Goal: Check status: Check status

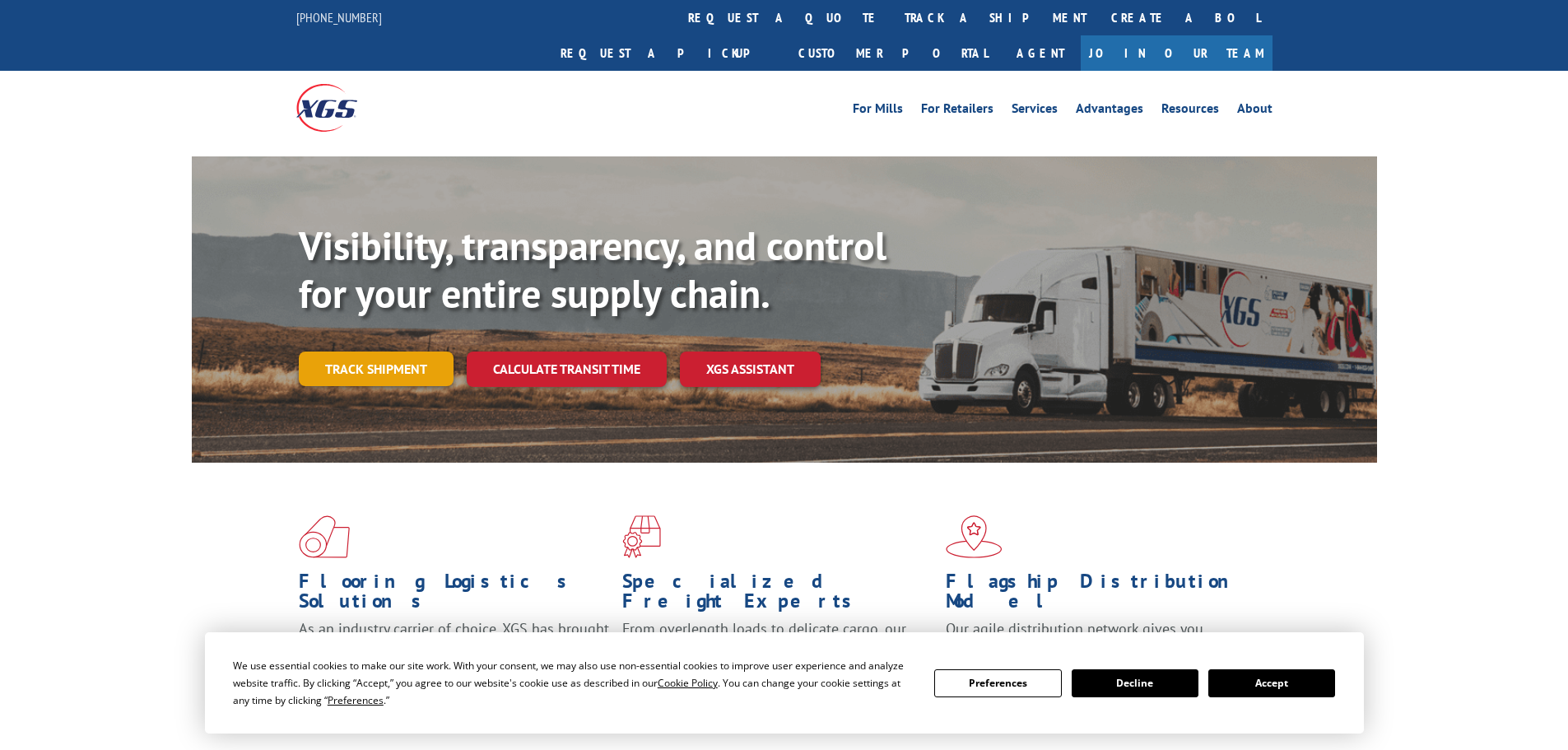
click at [353, 352] on link "Track shipment" at bounding box center [377, 369] width 155 height 34
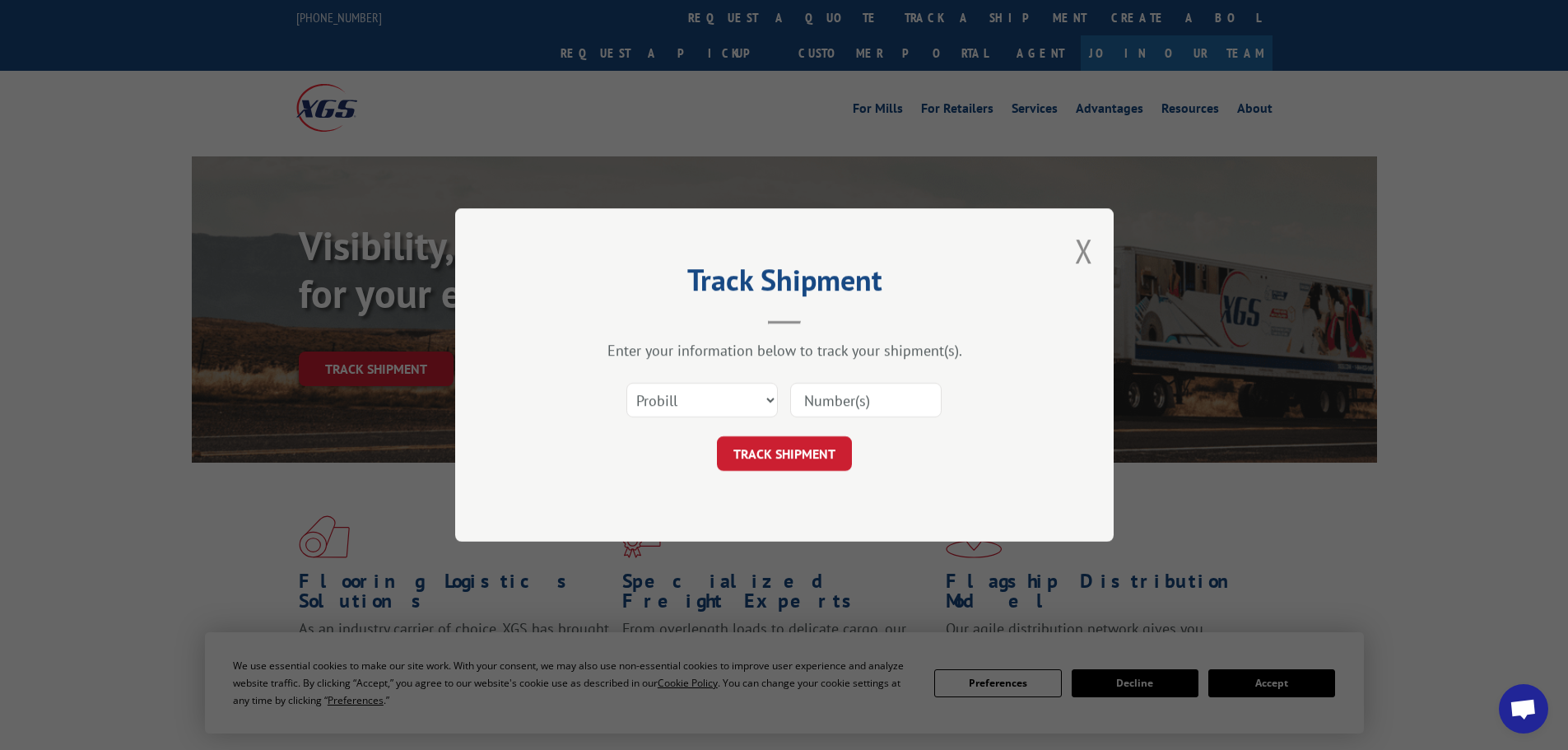
click at [855, 398] on input at bounding box center [866, 400] width 151 height 34
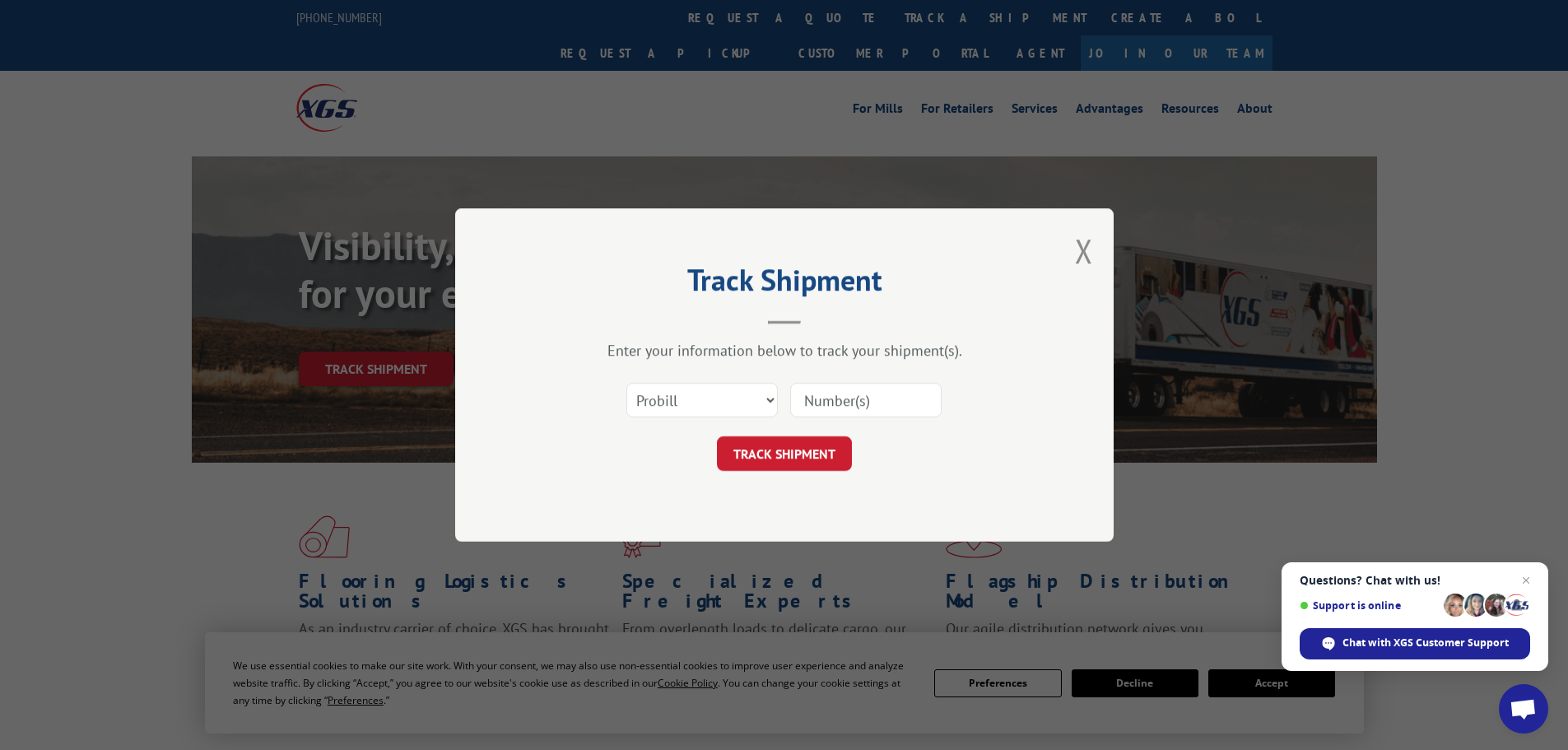
paste input "17691711"
type input "17691711"
click at [787, 458] on button "TRACK SHIPMENT" at bounding box center [784, 454] width 135 height 34
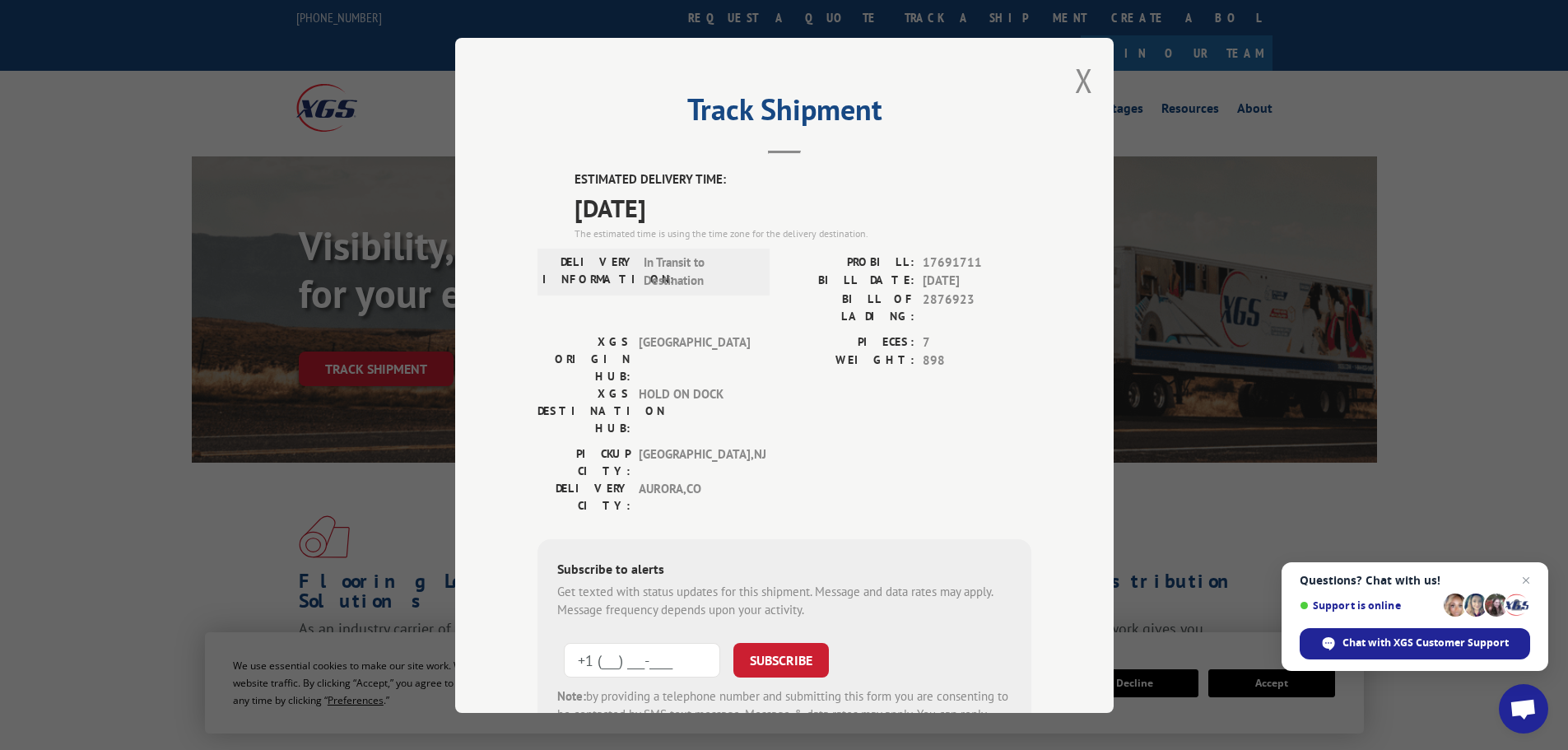
click at [603, 642] on input "+1 (___) ___-____" at bounding box center [642, 660] width 156 height 34
type input "[PHONE_NUMBER]"
click at [756, 642] on button "SUBSCRIBE" at bounding box center [781, 660] width 95 height 34
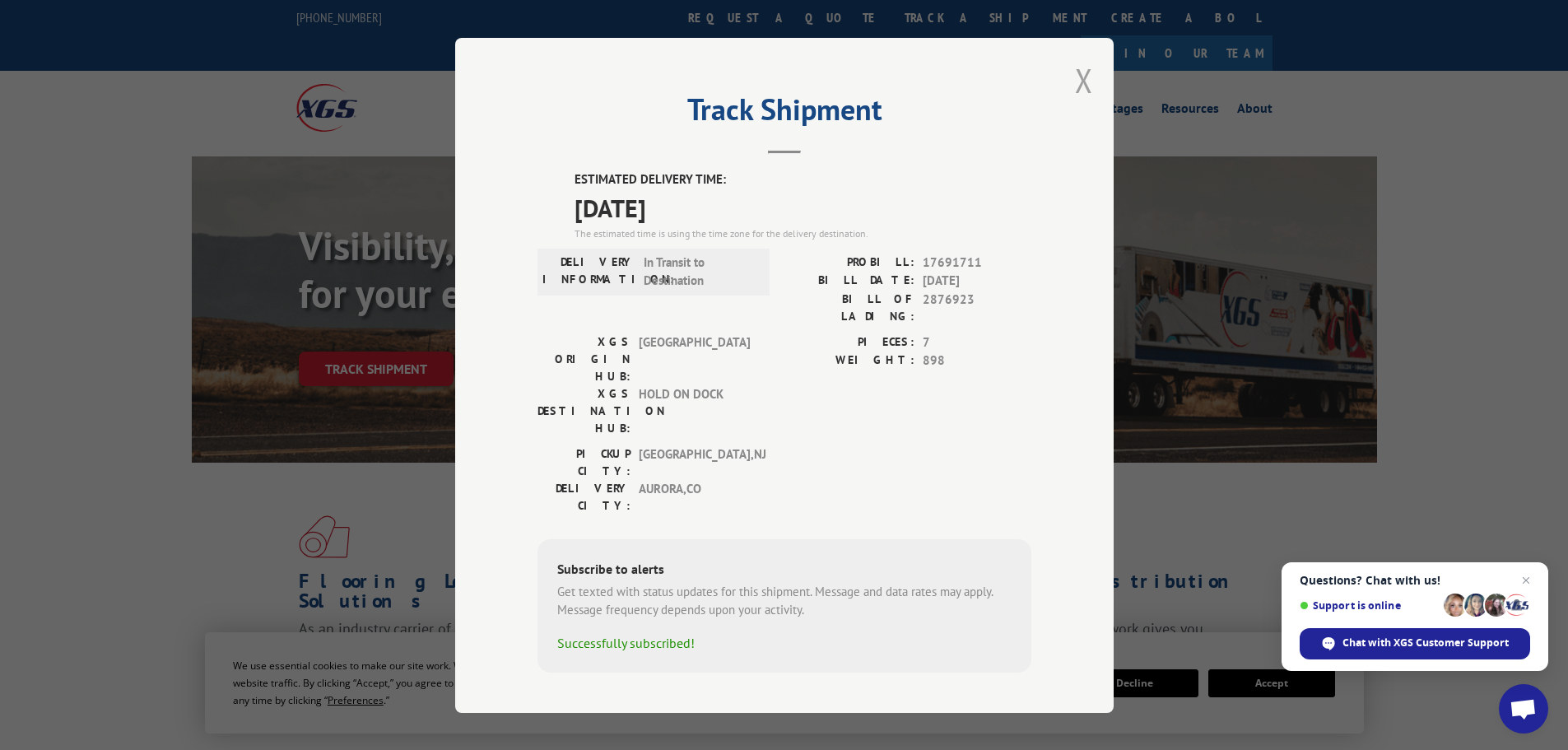
click at [1083, 85] on button "Close modal" at bounding box center [1084, 80] width 18 height 44
